Goal: Transaction & Acquisition: Purchase product/service

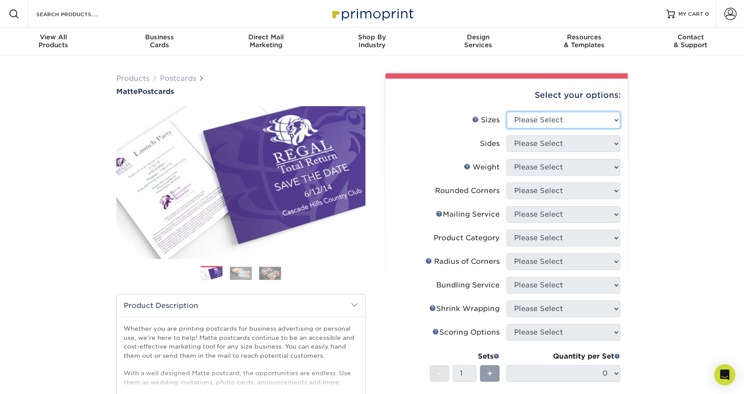
select select "4.00x6.00"
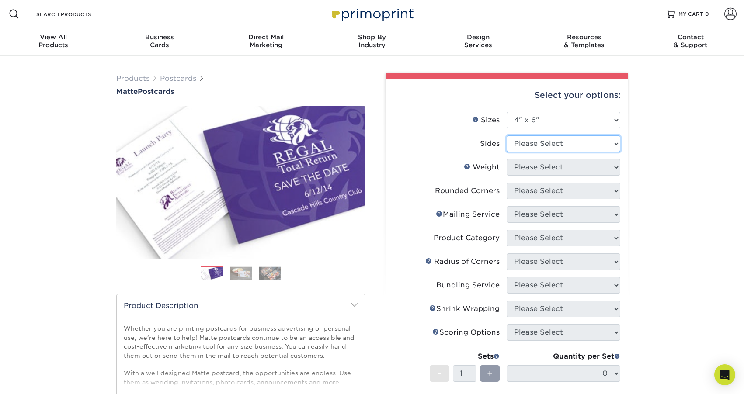
select select "13abbda7-1d64-4f25-8bb2-c179b224825d"
select select "16PT"
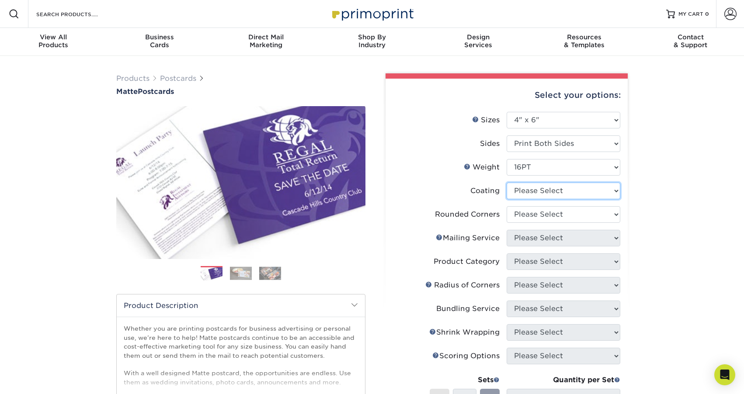
select select "121bb7b5-3b4d-429f-bd8d-bbf80e953313"
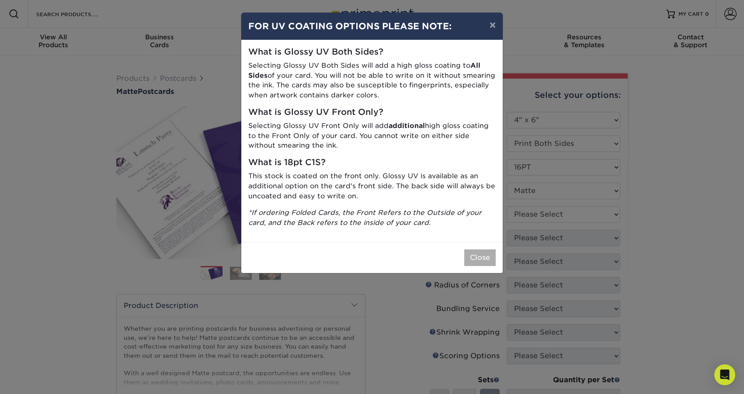
click at [479, 251] on button "Close" at bounding box center [479, 258] width 31 height 17
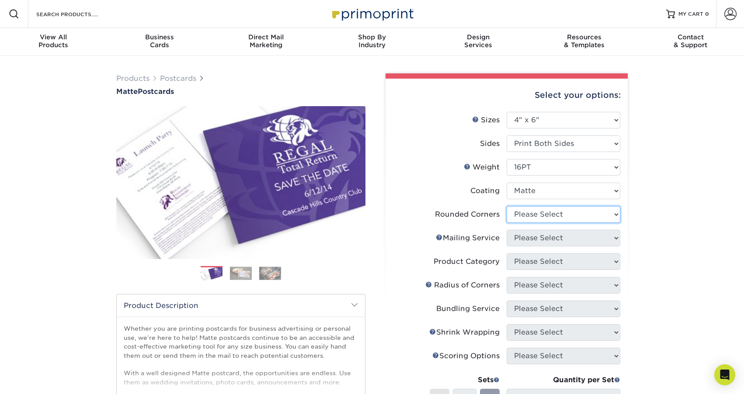
select select "0"
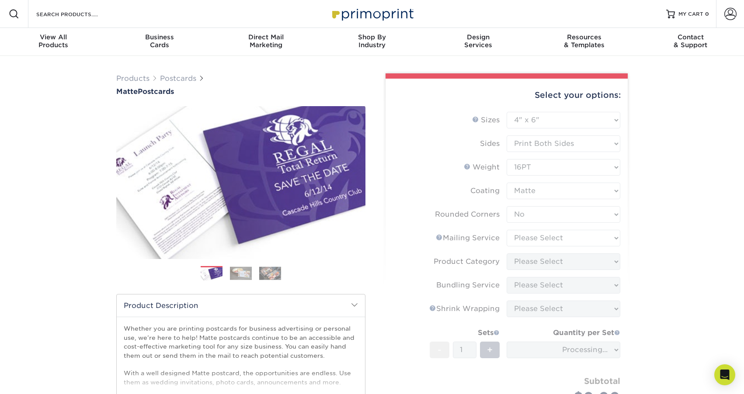
click at [603, 238] on form "Sizes Help Sizes Please Select 1.5" x 7" 2" x 4" 2" x 6" 2" x 7" 2" x 8" 2.12" …" at bounding box center [507, 272] width 228 height 321
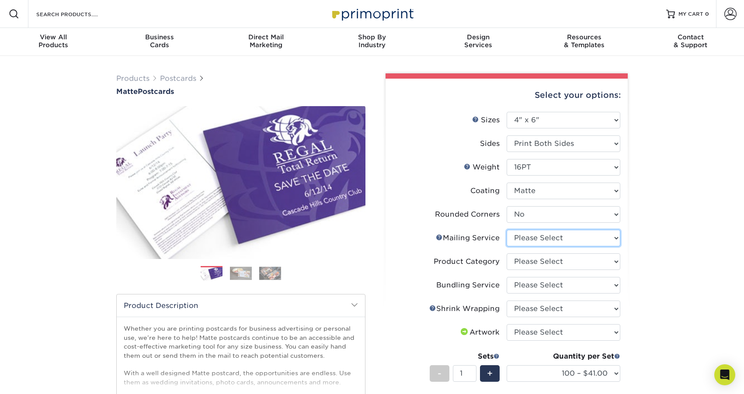
select select "3e5e9bdd-d78a-4c28-a41d-fe1407925ca6"
click at [62, 37] on span "View All" at bounding box center [53, 37] width 106 height 8
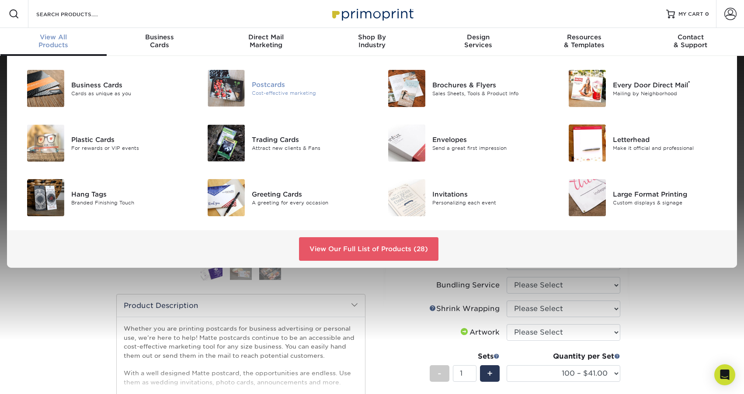
click at [252, 83] on div "Postcards" at bounding box center [309, 85] width 114 height 10
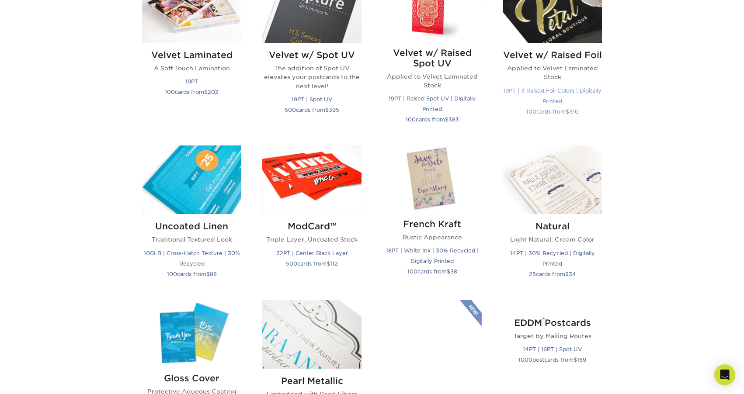
scroll to position [980, 0]
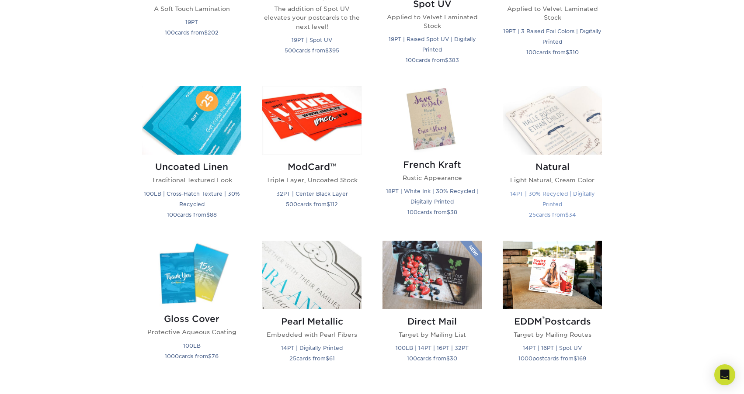
click at [554, 128] on img at bounding box center [552, 120] width 99 height 69
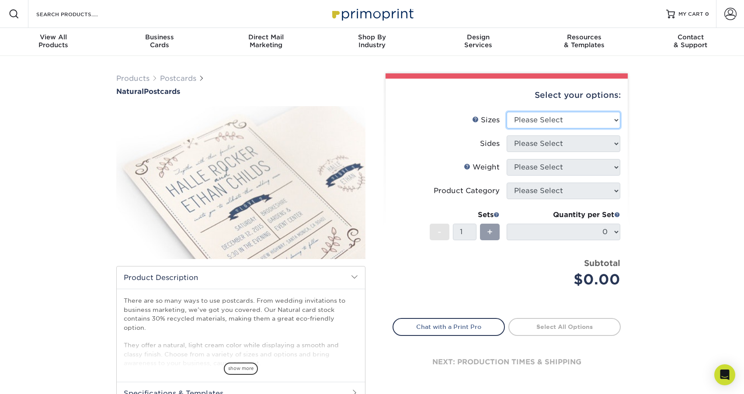
select select "4.00x6.00"
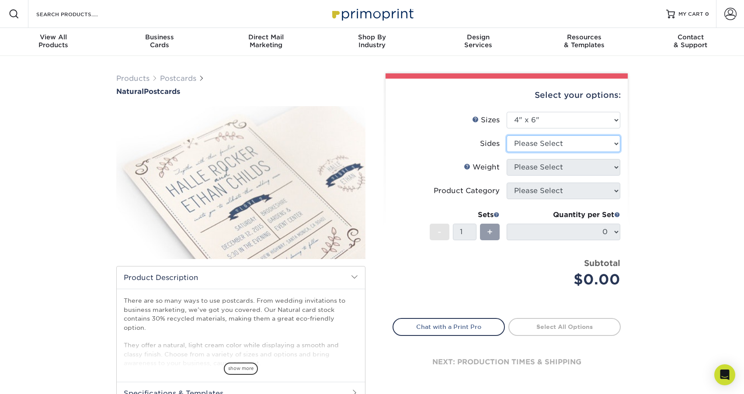
select select "13abbda7-1d64-4f25-8bb2-c179b224825d"
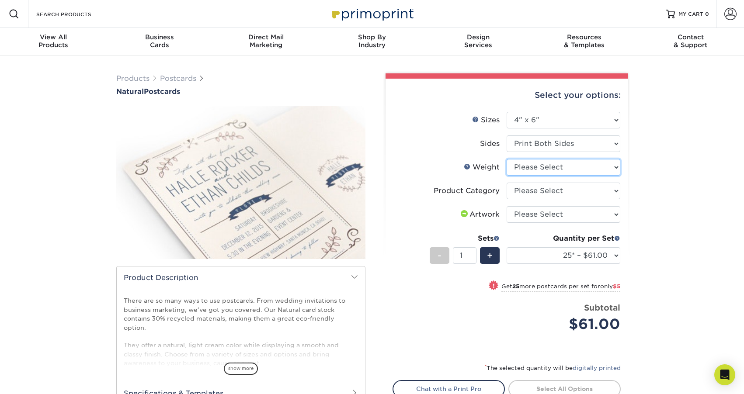
select select "14PTNT"
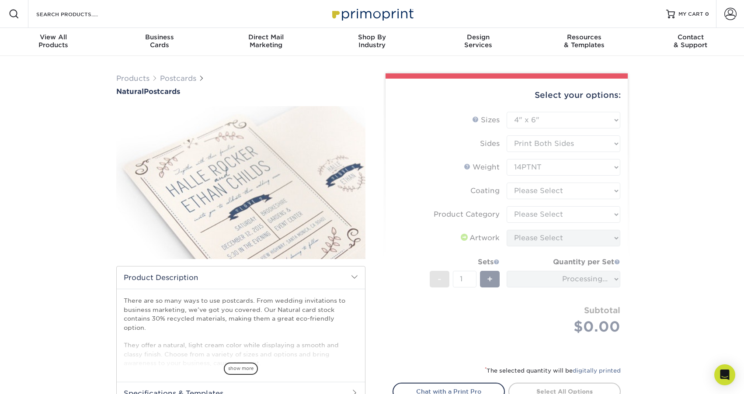
click at [541, 192] on form "Sizes Help Sizes Please Select 2" x 4" 2" x 6" 3.5" x 8.5" 4" x 6" 4" x 8.5" 4"…" at bounding box center [507, 234] width 228 height 244
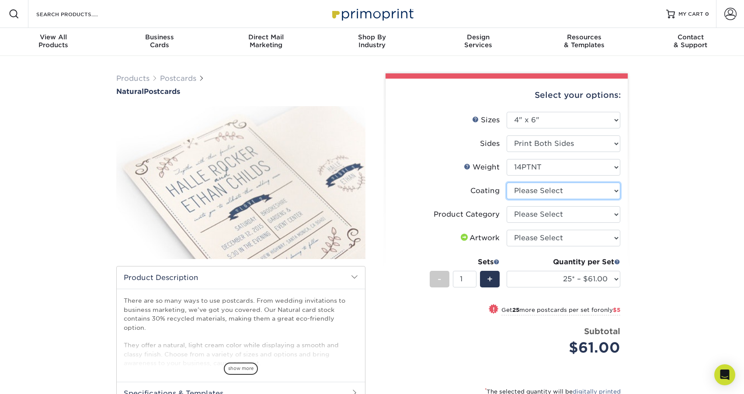
select select "3e7618de-abca-4bda-9f97-8b9129e913d8"
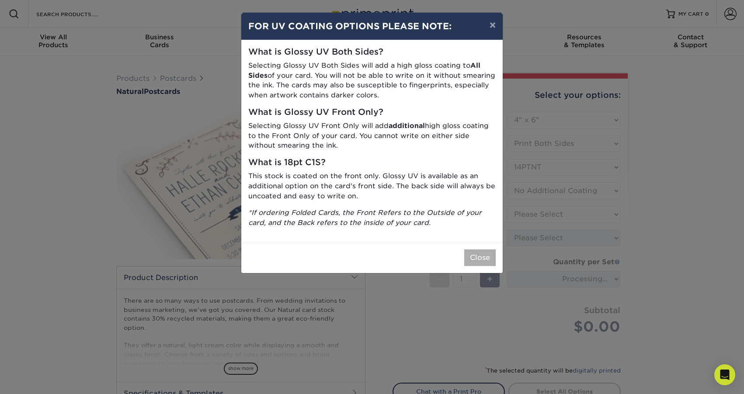
click at [477, 252] on button "Close" at bounding box center [479, 258] width 31 height 17
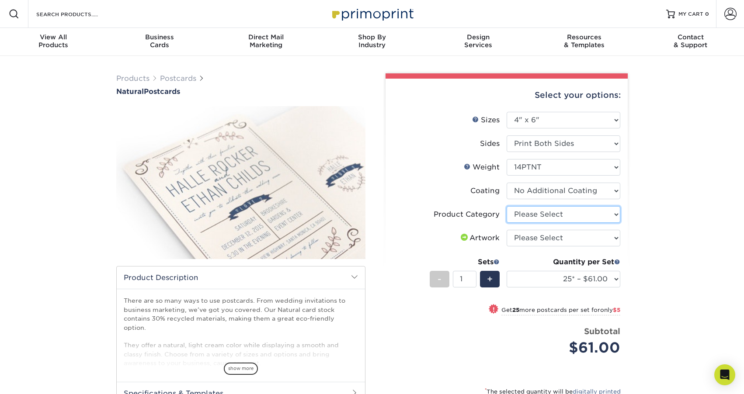
select select "9b7272e0-d6c8-4c3c-8e97-d3a1bcdab858"
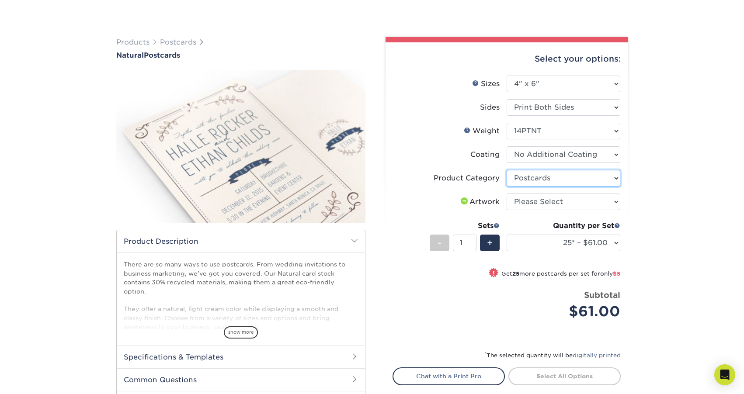
scroll to position [71, 0]
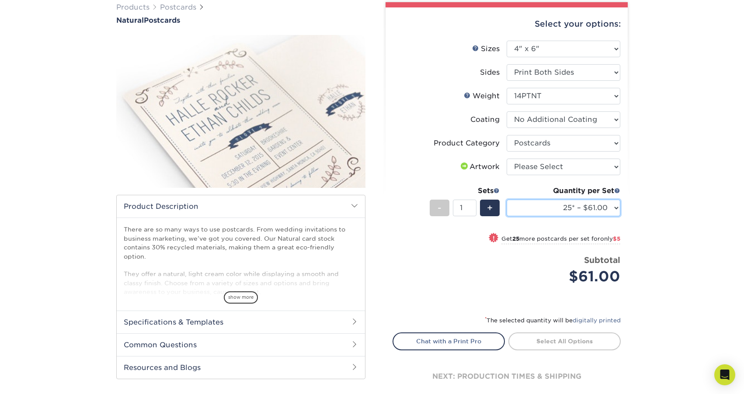
select select "50* – $66.00"
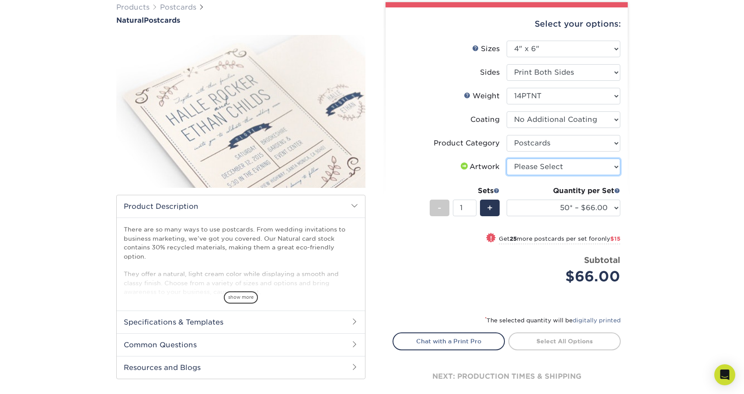
select select "upload"
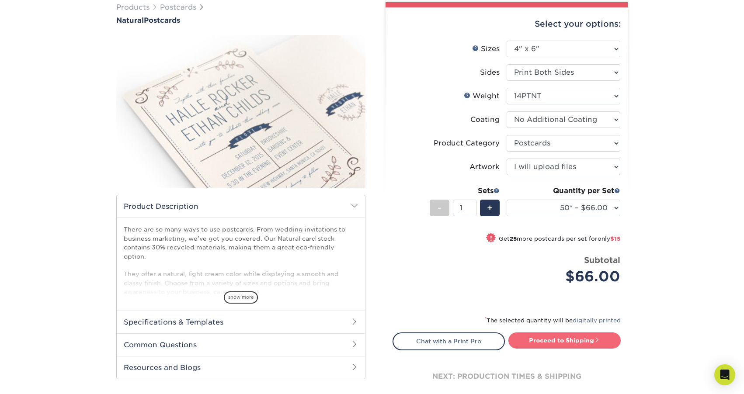
click at [578, 341] on link "Proceed to Shipping" at bounding box center [564, 341] width 112 height 16
type input "Set 1"
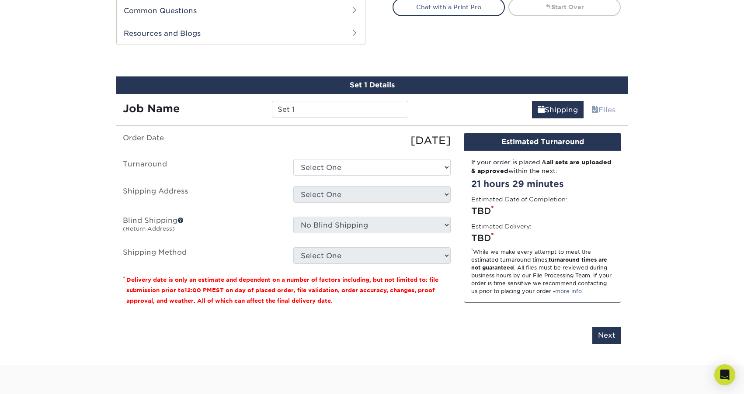
scroll to position [427, 0]
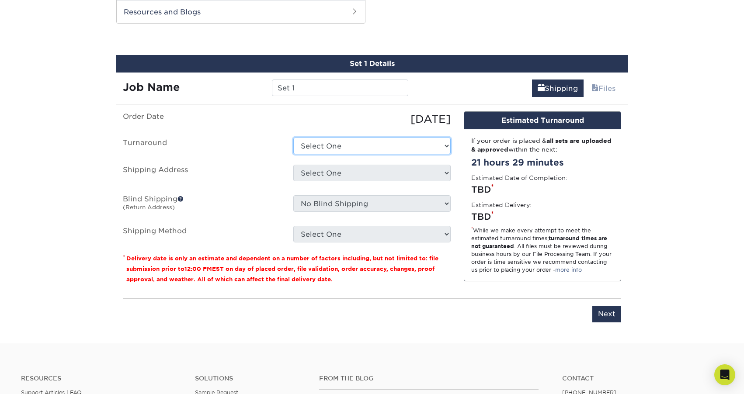
select select "a5476266-64f0-4a90-9604-ab781f8d563a"
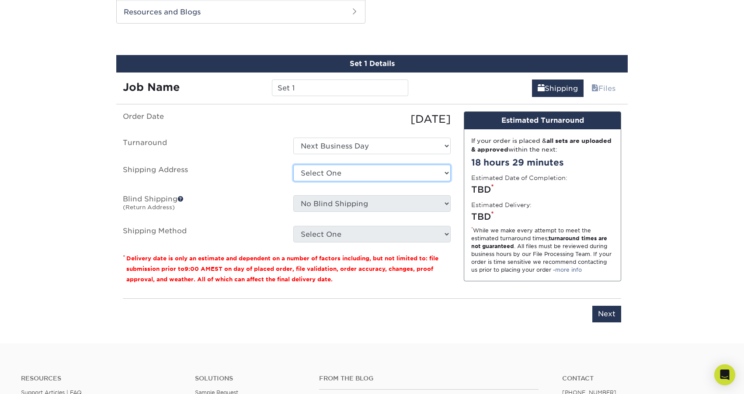
select select "newaddress"
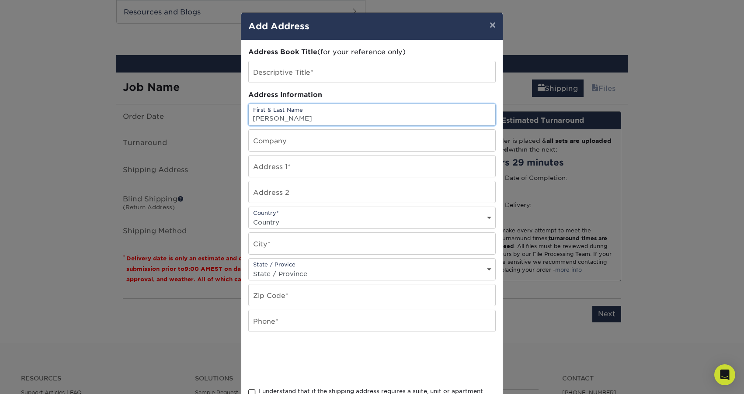
type input "[PERSON_NAME]"
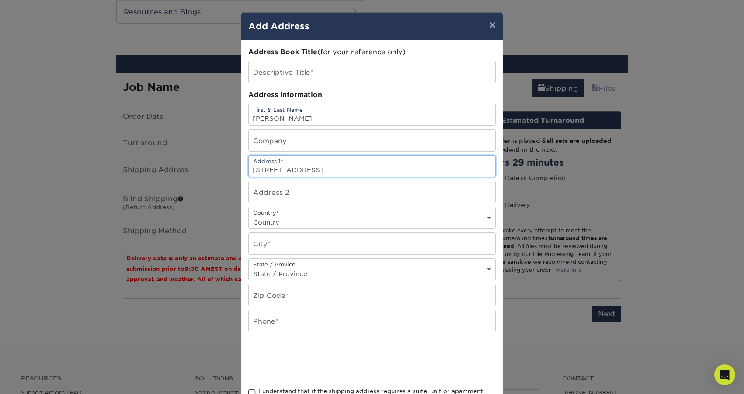
type input "[STREET_ADDRESS]"
type input "[GEOGRAPHIC_DATA]"
select select "KY"
type input "40220"
type input "0"
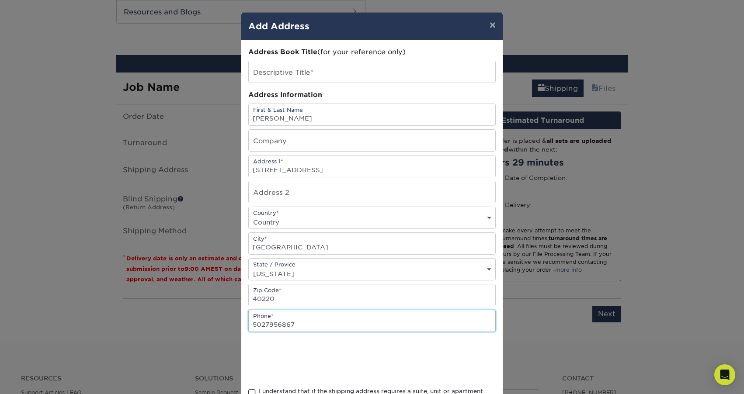
type input "5027956867"
click at [442, 361] on div at bounding box center [371, 360] width 247 height 34
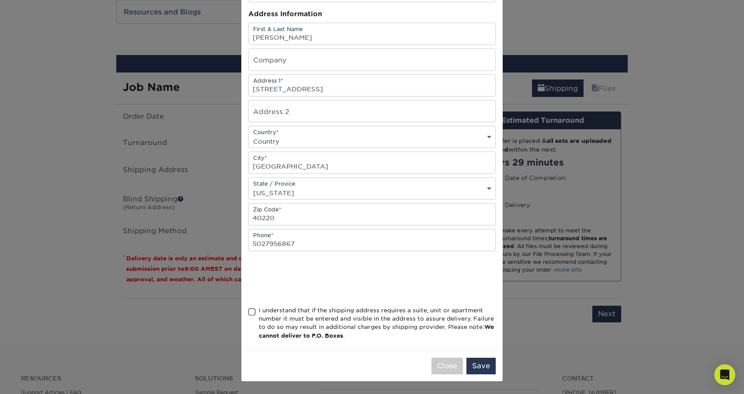
scroll to position [83, 0]
click at [249, 315] on span at bounding box center [251, 312] width 7 height 8
click at [0, 0] on input "I understand that if the shipping address requires a suite, unit or apartment n…" at bounding box center [0, 0] width 0 height 0
click at [485, 369] on button "Save" at bounding box center [480, 366] width 29 height 17
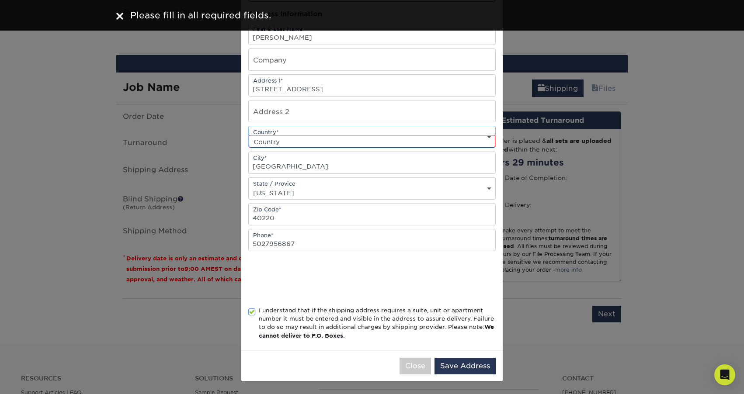
select select "US"
click at [463, 368] on button "Save Address" at bounding box center [465, 366] width 61 height 17
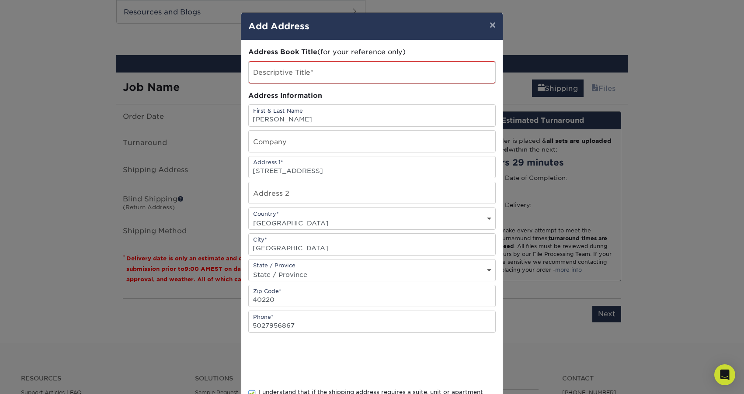
scroll to position [0, 0]
click at [302, 73] on input "text" at bounding box center [372, 72] width 247 height 22
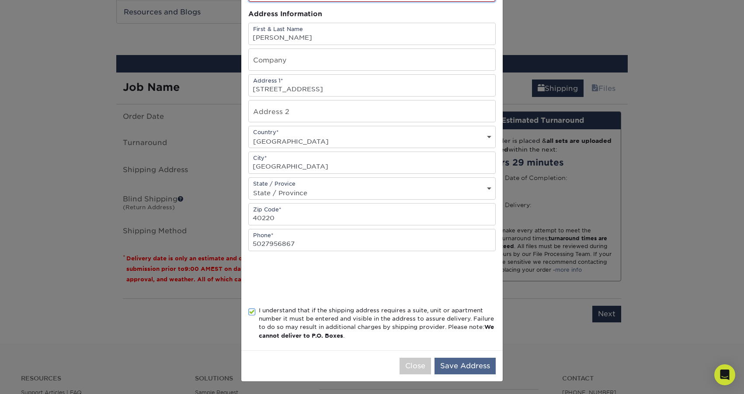
scroll to position [84, 0]
type input "Home"
click at [466, 373] on button "Save Address" at bounding box center [465, 366] width 61 height 17
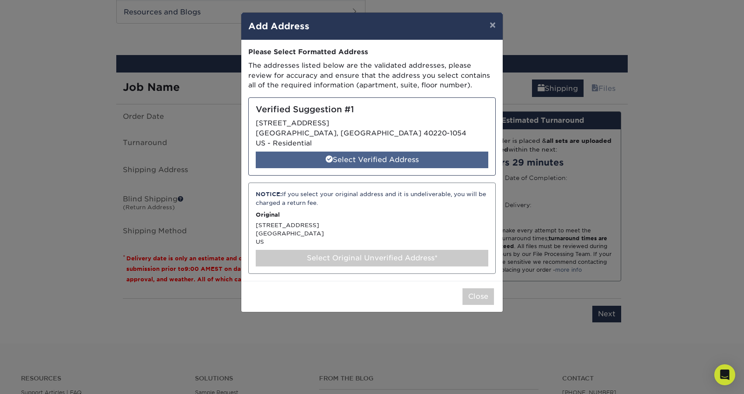
click at [363, 157] on div "Select Verified Address" at bounding box center [372, 160] width 233 height 17
select select "285039"
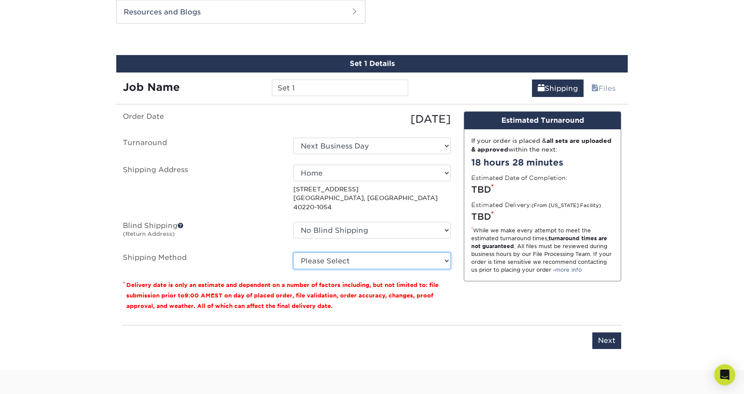
select select "13"
